Goal: Check status: Check status

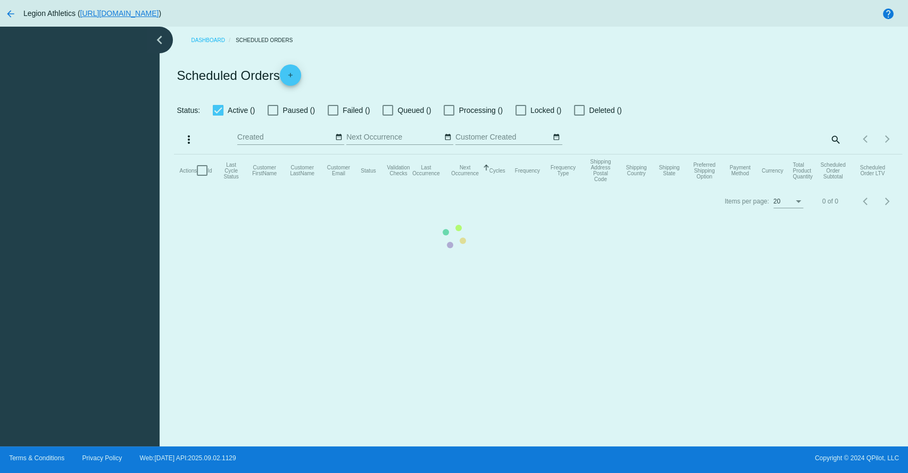
checkbox input "true"
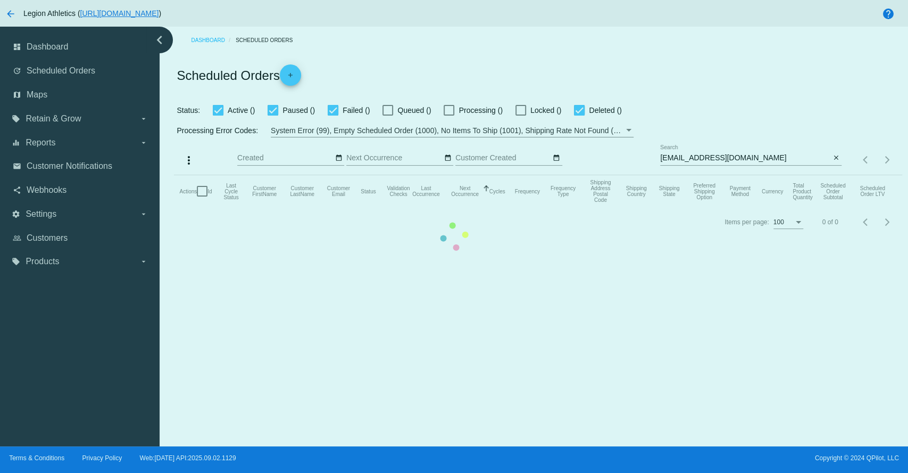
click at [660, 207] on mat-table "Actions Id Last Cycle Status Customer FirstName Customer LastName Customer Emai…" at bounding box center [538, 191] width 728 height 32
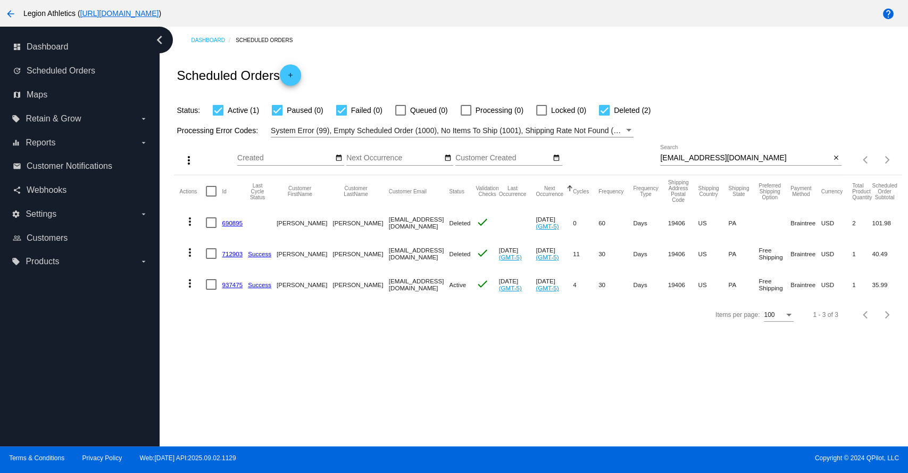
click at [702, 159] on input "[EMAIL_ADDRESS][DOMAIN_NAME]" at bounding box center [745, 158] width 170 height 9
paste input "[EMAIL_ADDRESS]"
type input "[EMAIL_ADDRESS][DOMAIN_NAME]"
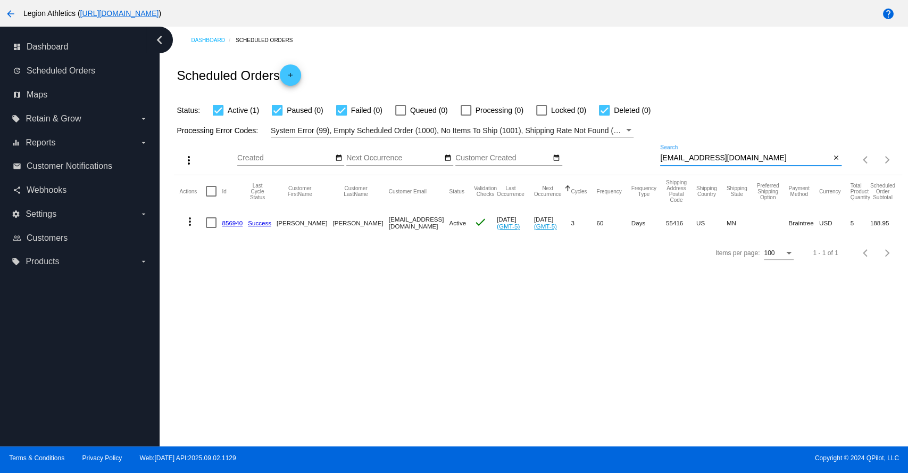
click at [237, 219] on link "856940" at bounding box center [232, 222] width 21 height 7
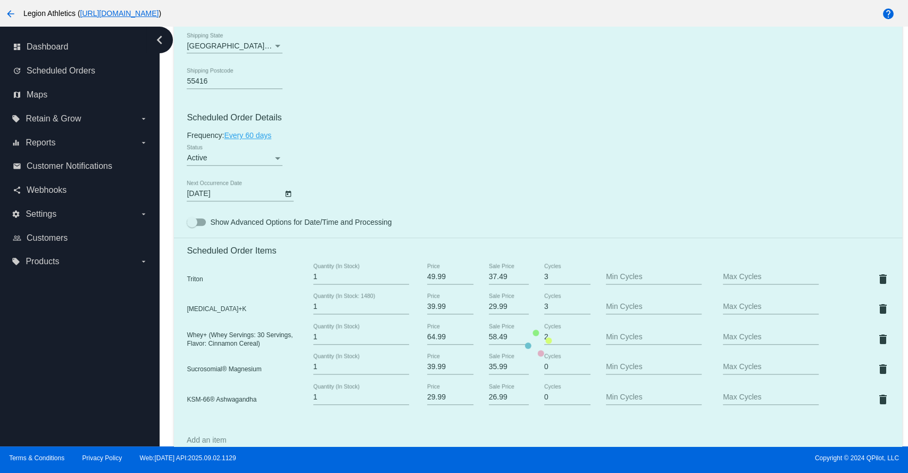
scroll to position [591, 0]
